Goal: Task Accomplishment & Management: Manage account settings

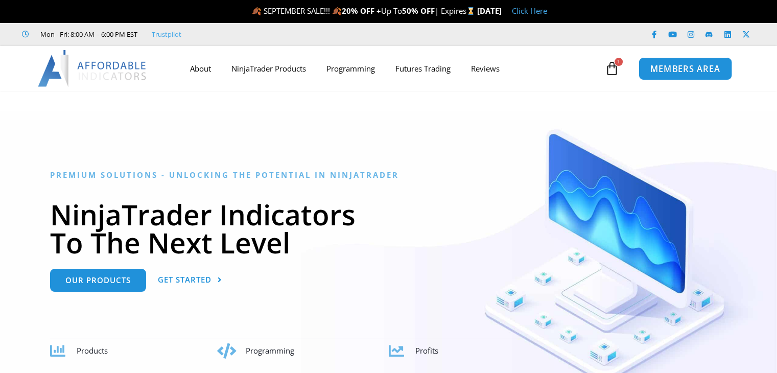
click at [669, 76] on link "MEMBERS AREA" at bounding box center [684, 68] width 93 height 23
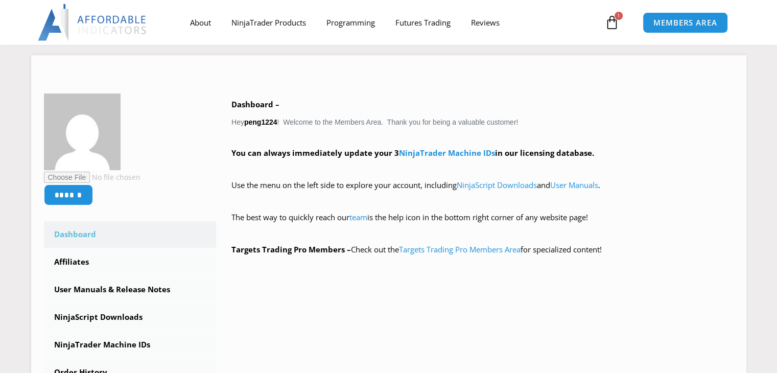
scroll to position [153, 0]
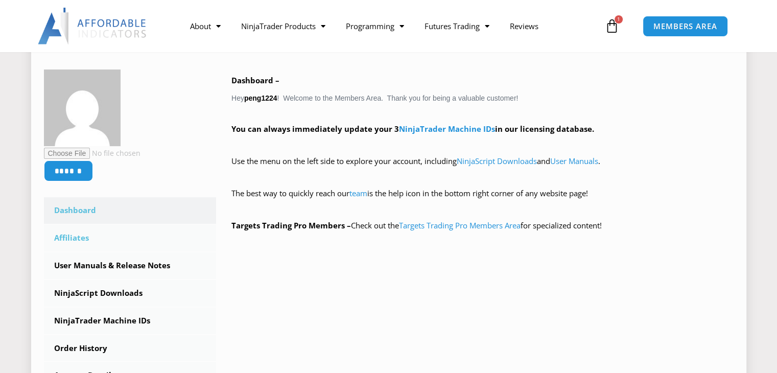
click at [82, 239] on link "Affiliates" at bounding box center [130, 238] width 173 height 27
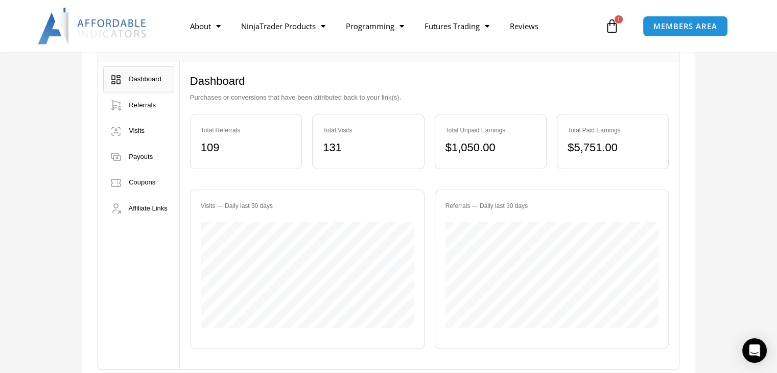
scroll to position [153, 0]
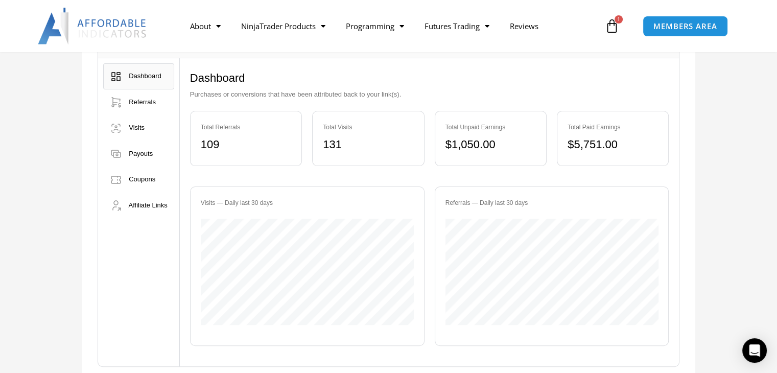
click at [339, 176] on div "Visits — Daily last 30 days Referrals — Daily last 30 days" at bounding box center [429, 266] width 479 height 180
click at [275, 176] on div "Visits — Daily last 30 days Referrals — Daily last 30 days" at bounding box center [429, 266] width 479 height 180
click at [155, 99] on link "Referrals" at bounding box center [138, 102] width 71 height 26
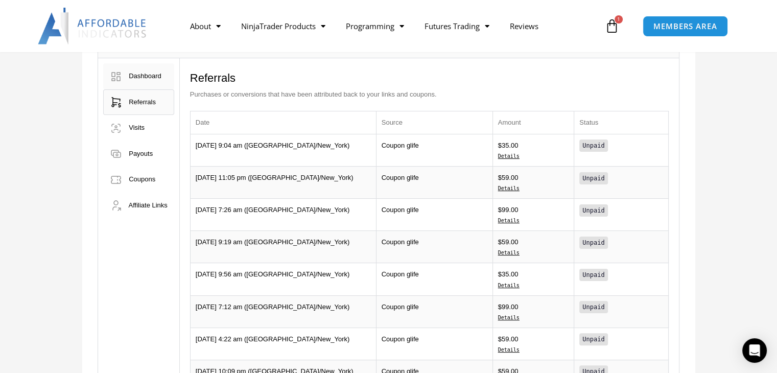
click at [154, 77] on span "Dashboard" at bounding box center [145, 76] width 33 height 8
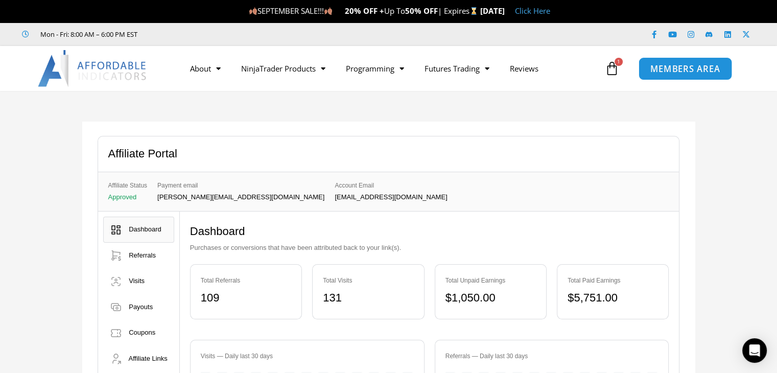
click at [695, 69] on span "MEMBERS AREA" at bounding box center [685, 68] width 70 height 9
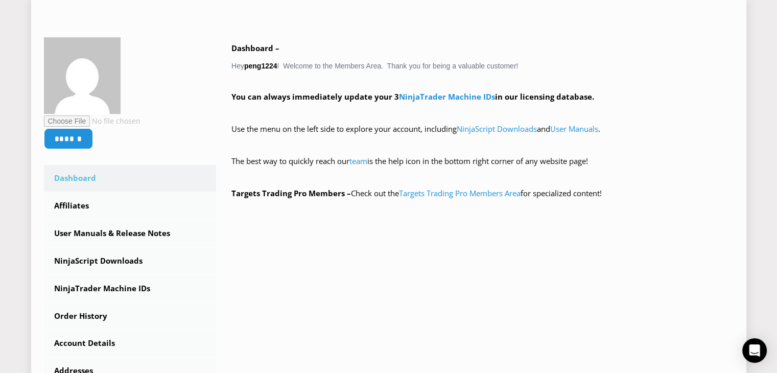
scroll to position [306, 0]
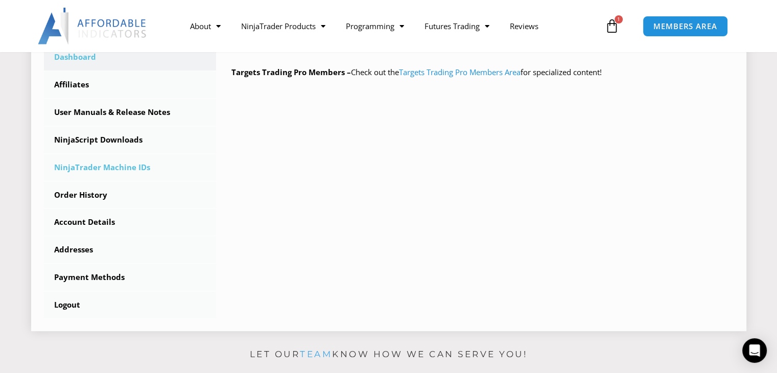
click at [124, 168] on link "NinjaTrader Machine IDs" at bounding box center [130, 167] width 173 height 27
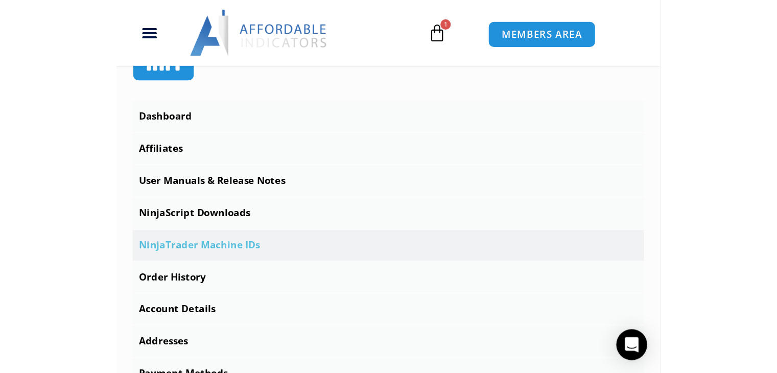
scroll to position [304, 0]
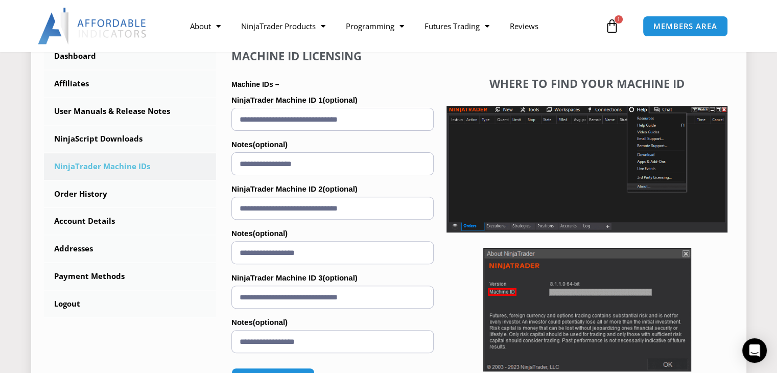
click at [261, 202] on input "**********" at bounding box center [332, 208] width 202 height 23
drag, startPoint x: 311, startPoint y: 342, endPoint x: 136, endPoint y: 342, distance: 175.1
click at [136, 342] on div "****** Dashboard Affiliates User Manuals & Release Notes Subscriptions NinjaScr…" at bounding box center [388, 169] width 689 height 509
type input "**********"
click at [321, 300] on input "**********" at bounding box center [332, 296] width 202 height 23
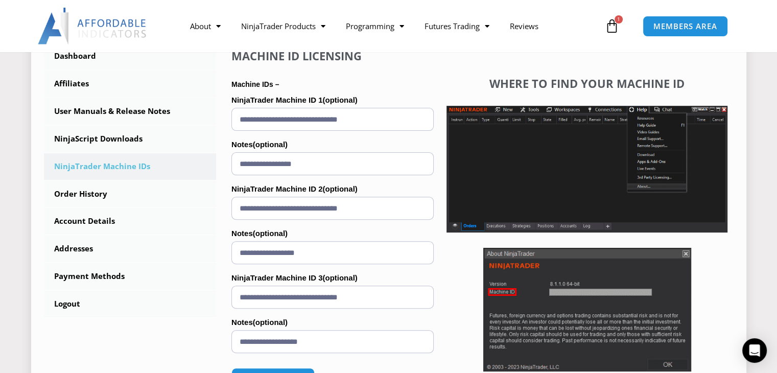
click at [321, 300] on input "**********" at bounding box center [332, 296] width 202 height 23
paste input "text"
type input "**********"
click at [195, 325] on div "****** Dashboard Affiliates User Manuals & Release Notes Subscriptions NinjaScr…" at bounding box center [388, 169] width 689 height 509
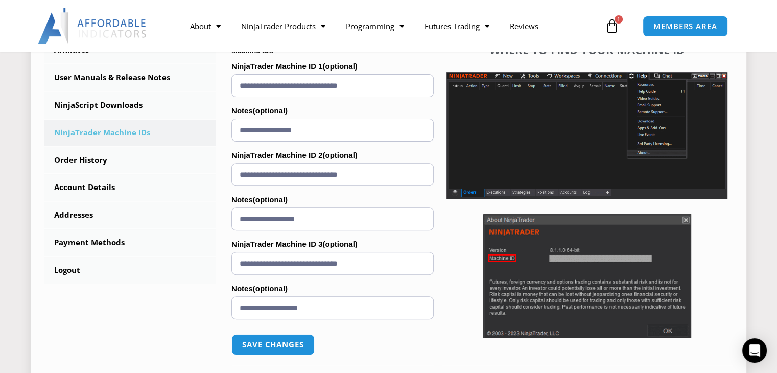
scroll to position [355, 0]
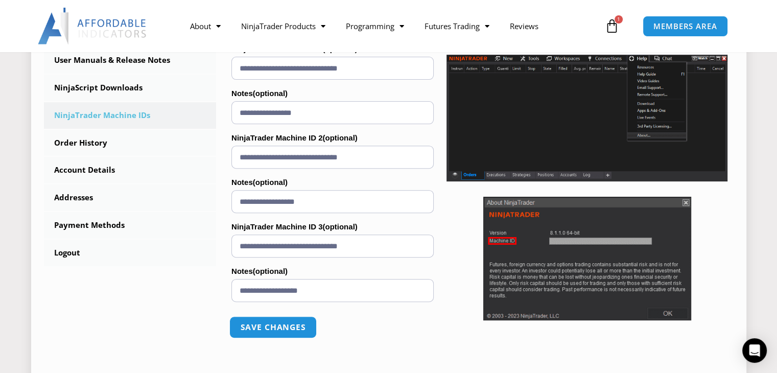
click at [304, 323] on button "Save changes" at bounding box center [272, 327] width 87 height 22
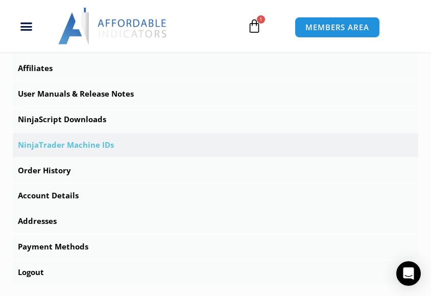
scroll to position [354, 0]
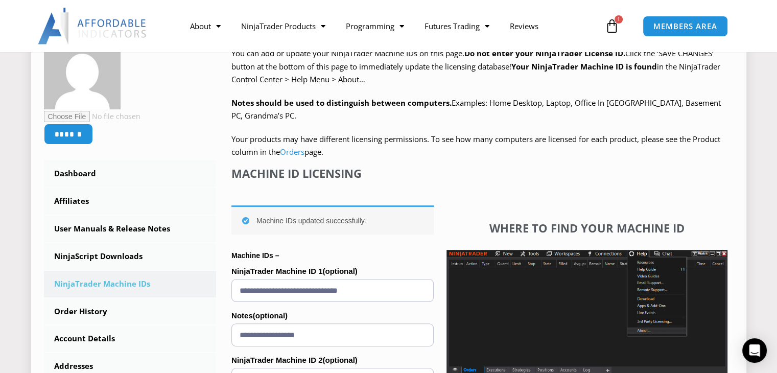
scroll to position [306, 0]
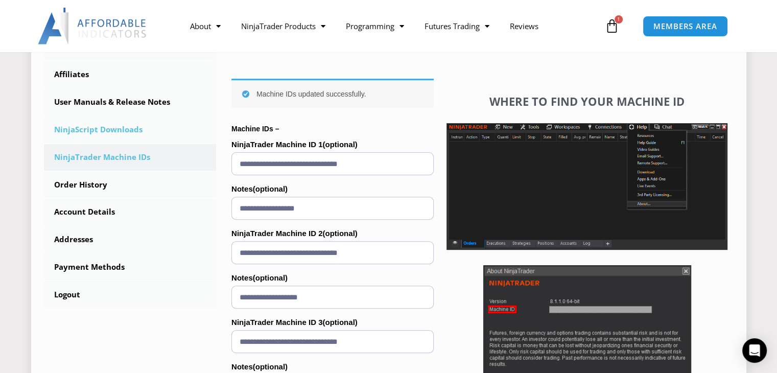
click at [131, 132] on link "NinjaScript Downloads" at bounding box center [130, 129] width 173 height 27
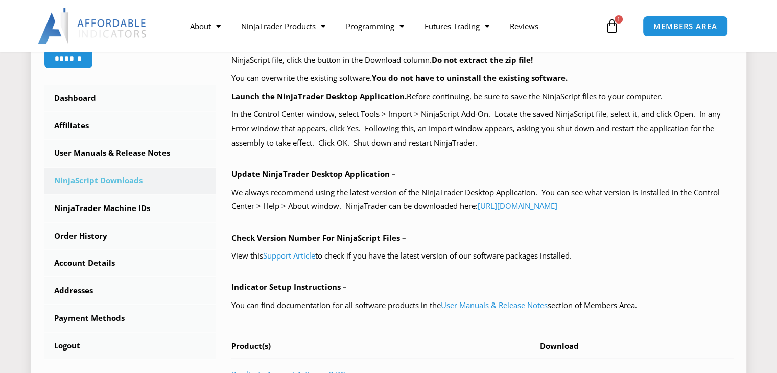
scroll to position [459, 0]
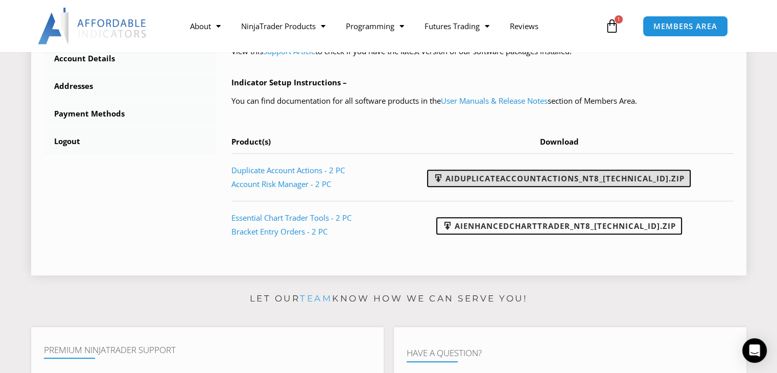
click at [574, 179] on link "AIDuplicateAccountActions_NT8_25.9.10.1.zip" at bounding box center [558, 177] width 263 height 17
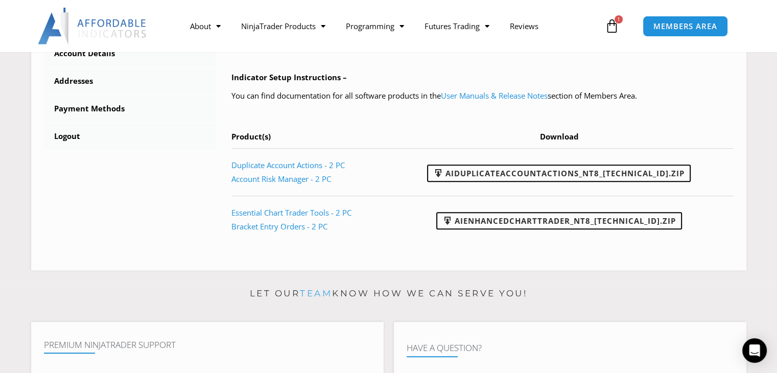
scroll to position [613, 0]
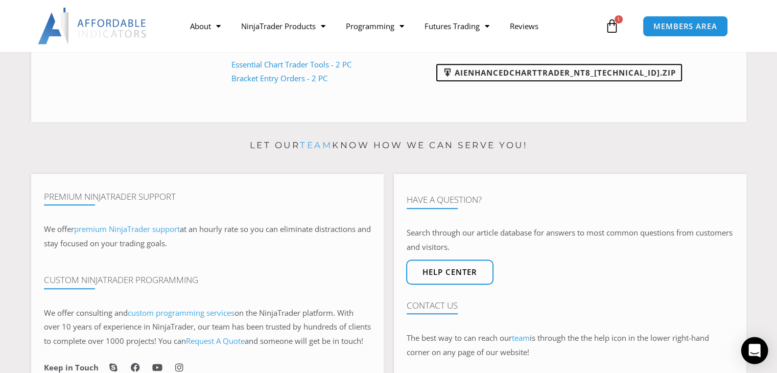
click at [749, 348] on icon "Open Intercom Messenger" at bounding box center [754, 350] width 12 height 13
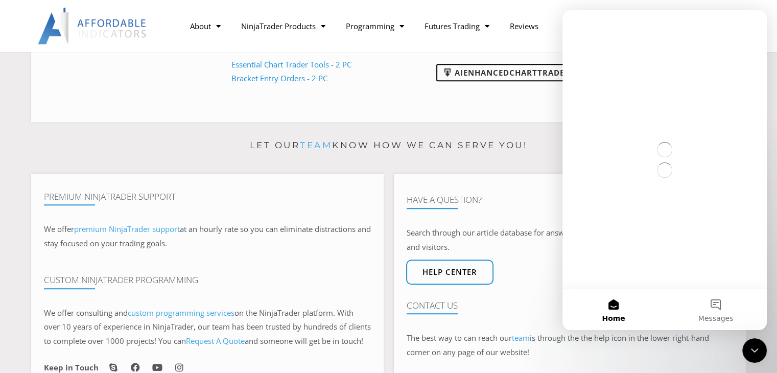
scroll to position [0, 0]
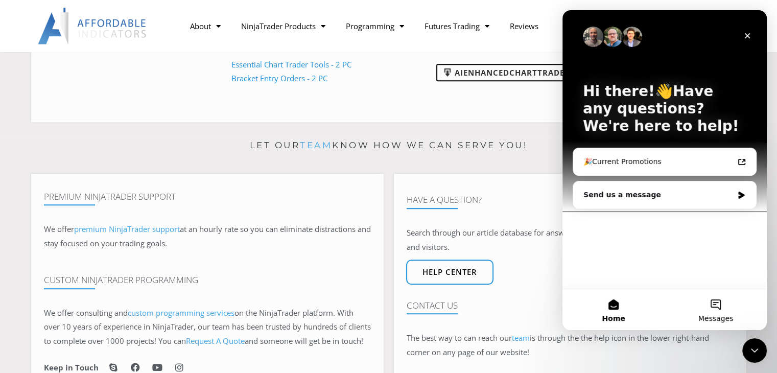
click at [721, 310] on button "Messages" at bounding box center [715, 309] width 102 height 41
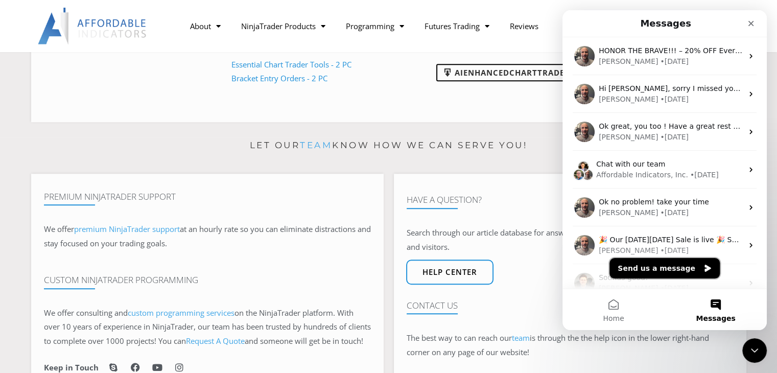
click at [667, 271] on button "Send us a message" at bounding box center [664, 268] width 110 height 20
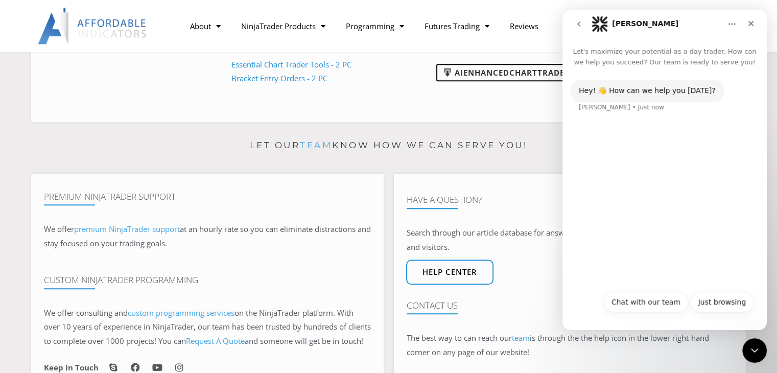
click at [670, 303] on button "Chat with our team" at bounding box center [645, 302] width 84 height 20
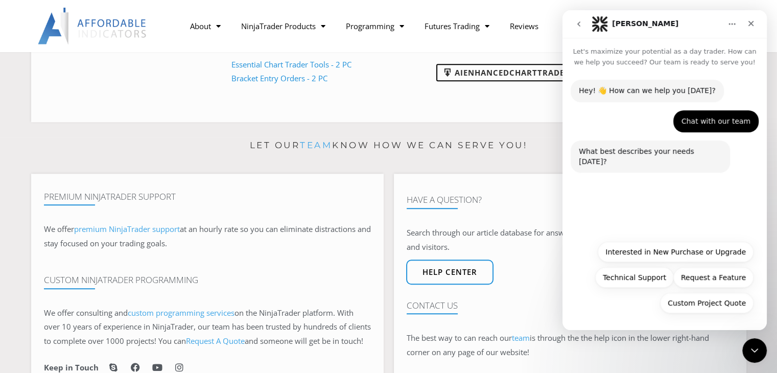
click at [178, 140] on p "Let our team know how we can serve you!" at bounding box center [388, 145] width 715 height 16
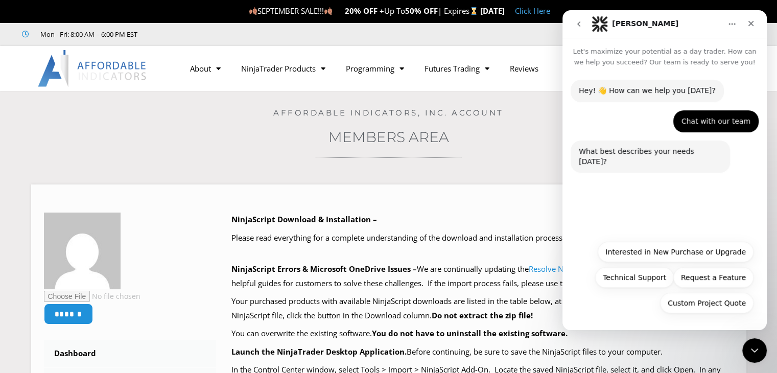
click at [120, 70] on img at bounding box center [93, 68] width 110 height 37
click at [750, 27] on icon "Close" at bounding box center [750, 23] width 8 height 8
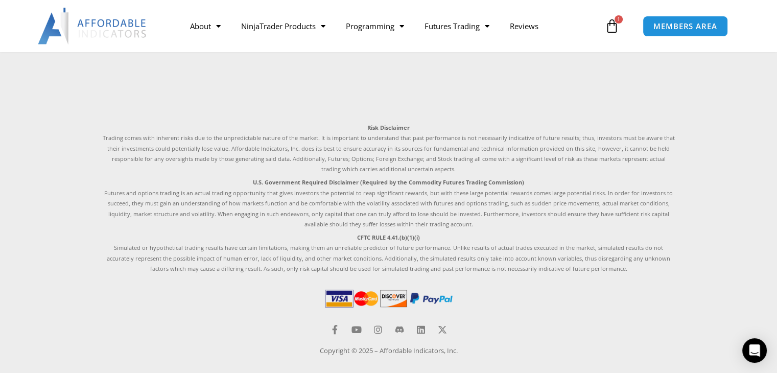
scroll to position [3035, 0]
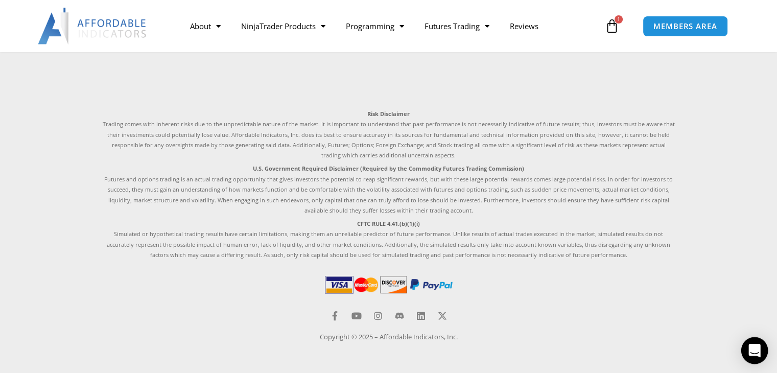
click at [761, 350] on div "Open Intercom Messenger" at bounding box center [754, 350] width 27 height 27
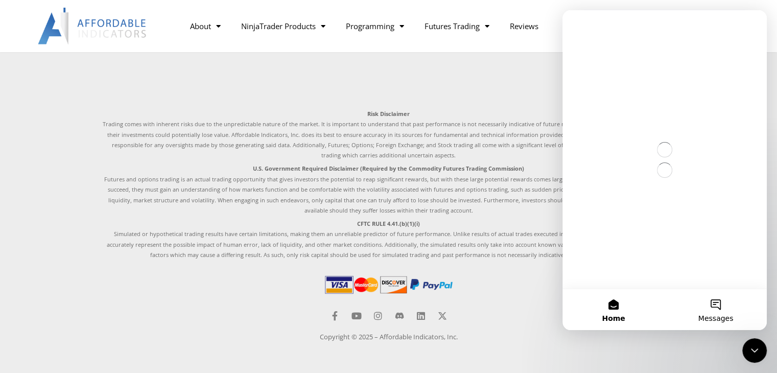
scroll to position [0, 0]
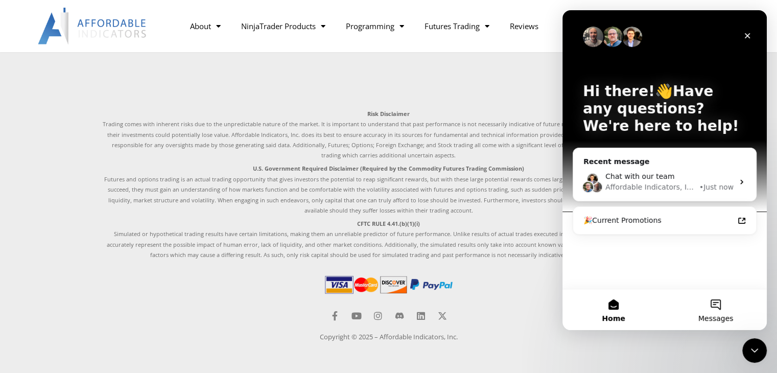
click at [717, 315] on span "Messages" at bounding box center [715, 317] width 35 height 7
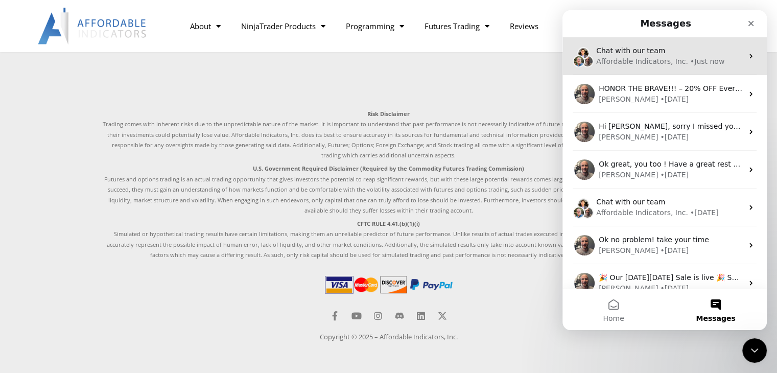
click at [633, 56] on div "Affordable Indicators, Inc." at bounding box center [642, 61] width 92 height 11
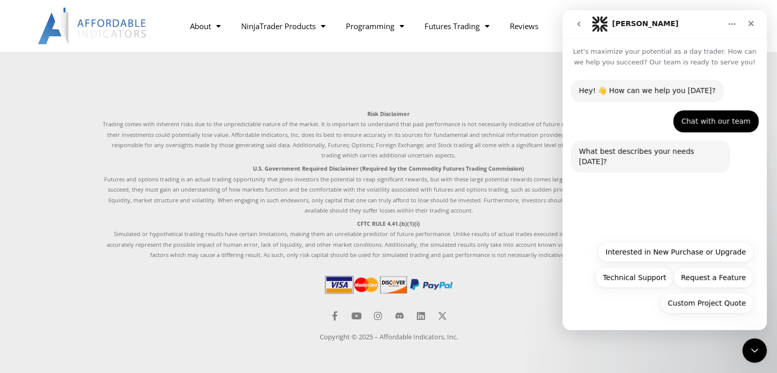
click at [577, 23] on icon "go back" at bounding box center [578, 23] width 3 height 5
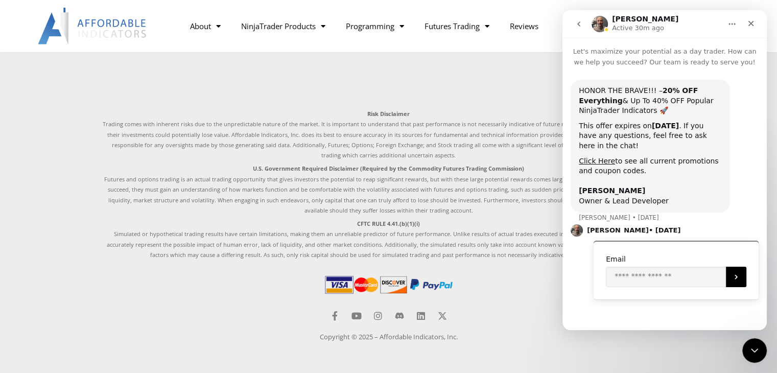
click at [574, 23] on icon "go back" at bounding box center [578, 24] width 8 height 8
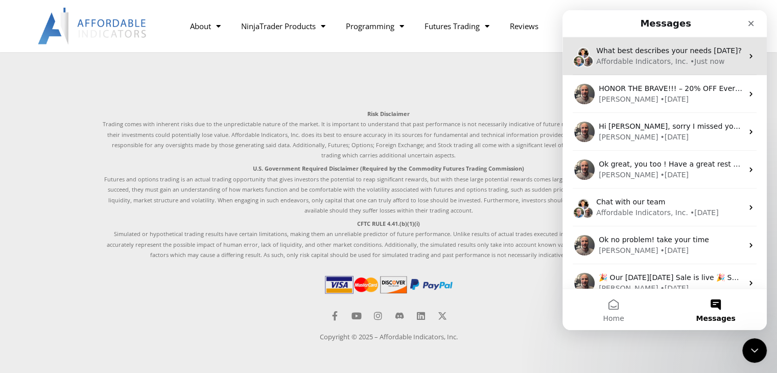
click at [623, 47] on span "What best describes your needs today?" at bounding box center [668, 50] width 145 height 8
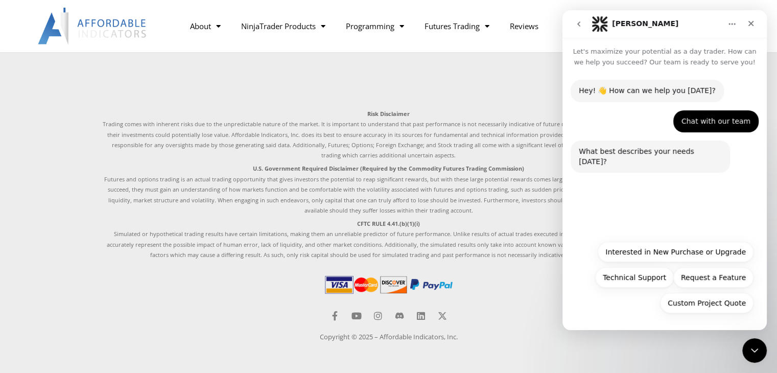
click at [199, 265] on div "Products All Products Enhanced Chart Trader Order Flow NinjaTrader Indicators T…" at bounding box center [389, 114] width 582 height 467
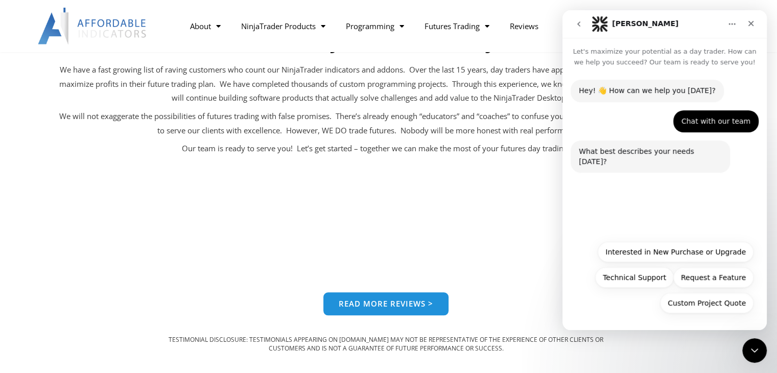
scroll to position [687, 0]
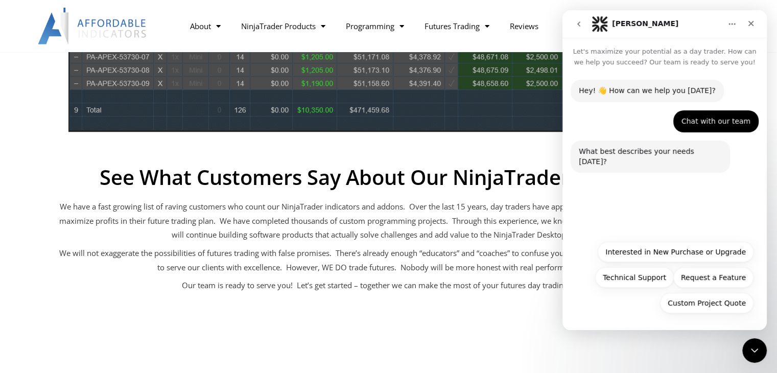
click at [483, 200] on p "We have a fast growing list of raving customers who count our NinjaTrader indic…" at bounding box center [385, 221] width 653 height 43
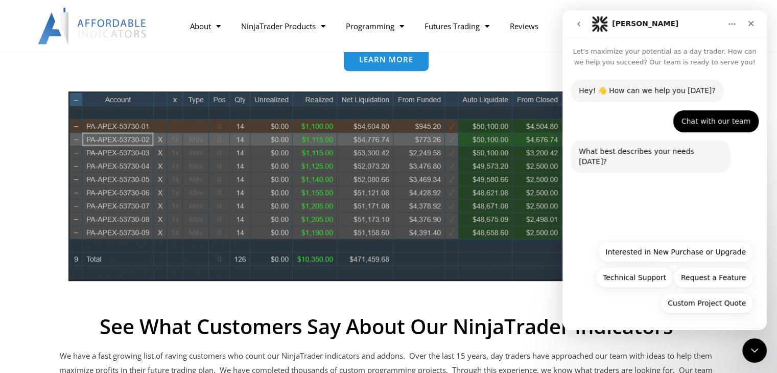
scroll to position [533, 0]
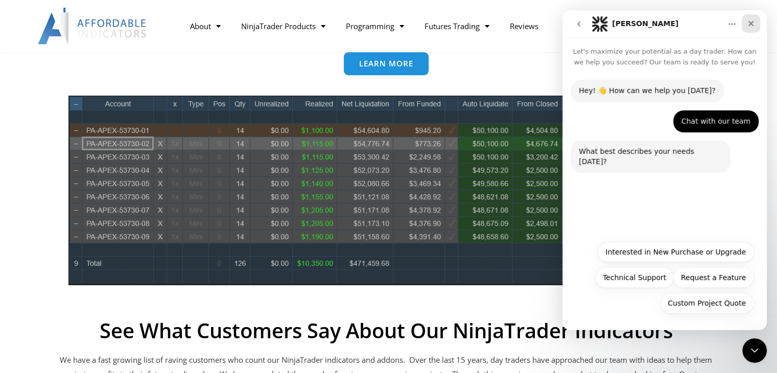
click at [758, 27] on div "Close" at bounding box center [750, 23] width 18 height 18
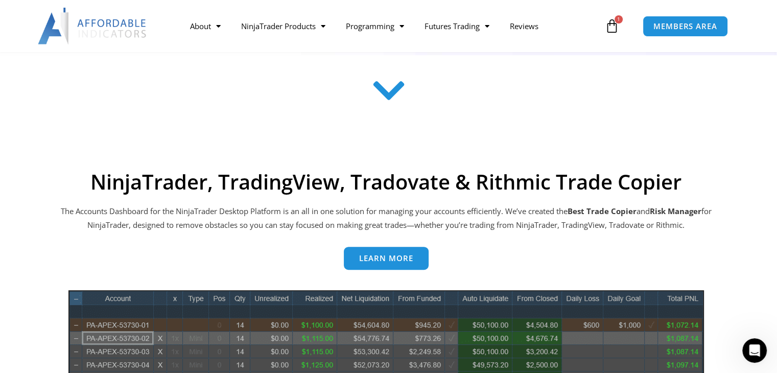
scroll to position [176, 0]
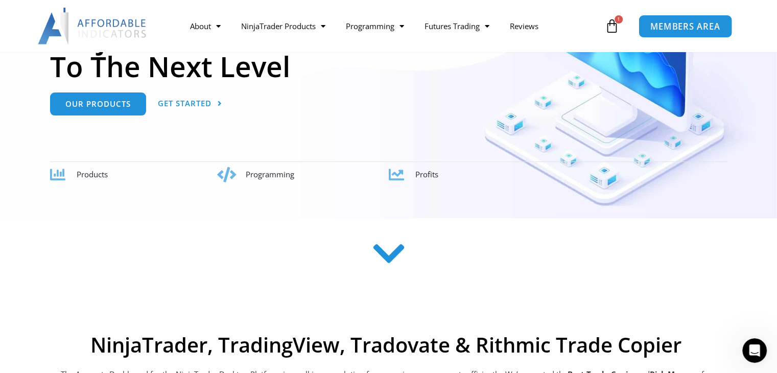
click at [716, 28] on span "MEMBERS AREA" at bounding box center [685, 26] width 70 height 9
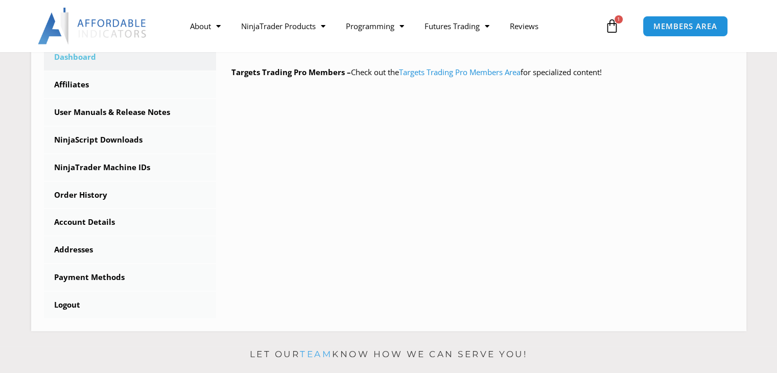
scroll to position [306, 0]
click at [119, 166] on link "NinjaTrader Machine IDs" at bounding box center [130, 167] width 173 height 27
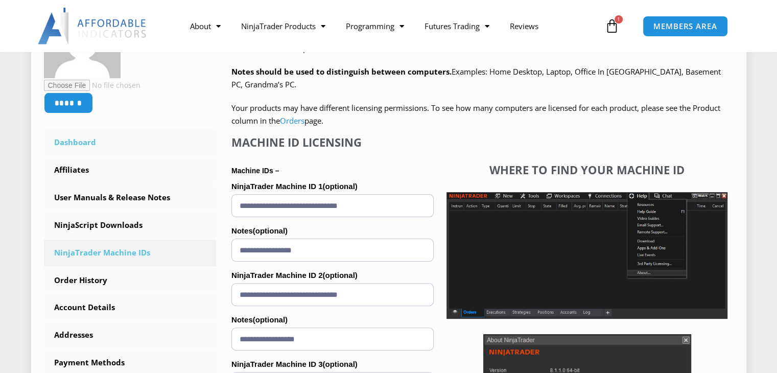
scroll to position [306, 0]
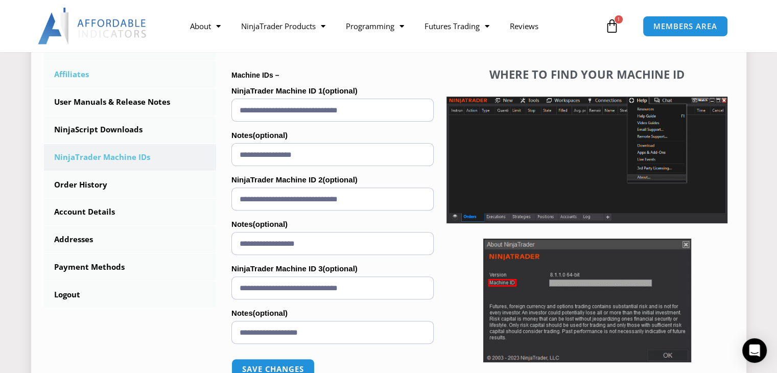
click at [91, 79] on link "Affiliates" at bounding box center [130, 74] width 173 height 27
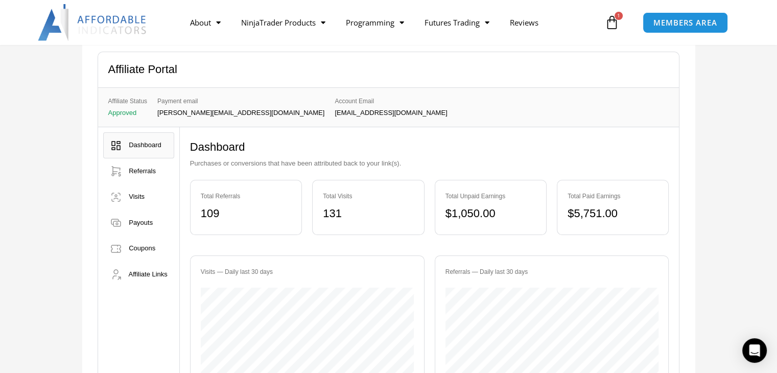
scroll to position [102, 0]
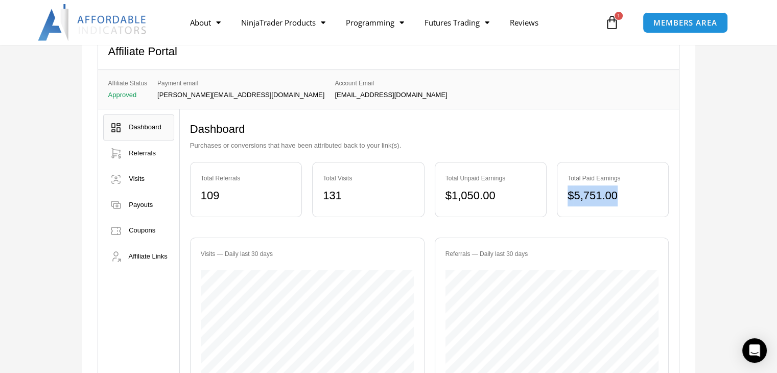
drag, startPoint x: 631, startPoint y: 199, endPoint x: 567, endPoint y: 196, distance: 64.4
click at [567, 196] on div "$ 5,751.00" at bounding box center [612, 195] width 90 height 21
click at [646, 202] on div "$ 5,751.00" at bounding box center [612, 195] width 90 height 21
click at [713, 209] on div "Affiliate Portal Affiliate Status Approved Payment email [PERSON_NAME][EMAIL_AD…" at bounding box center [388, 227] width 777 height 477
